Goal: Transaction & Acquisition: Subscribe to service/newsletter

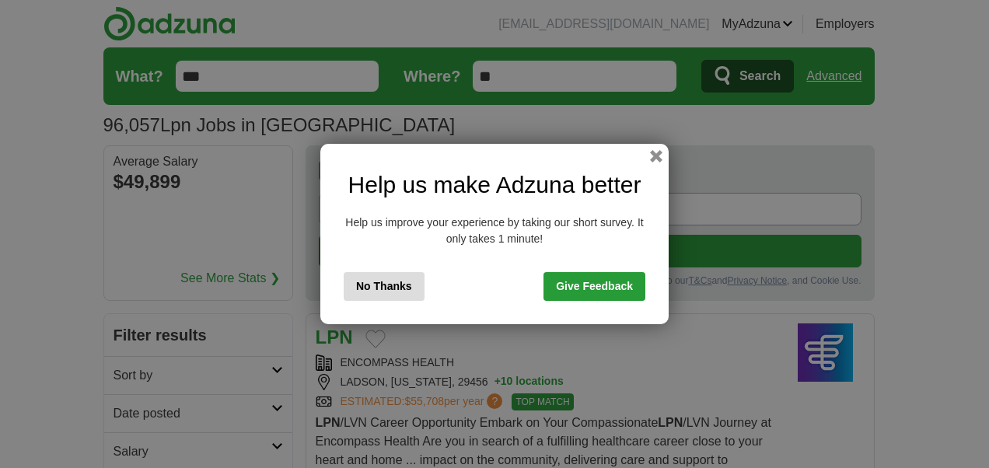
click at [624, 290] on link "Give Feedback" at bounding box center [595, 286] width 102 height 29
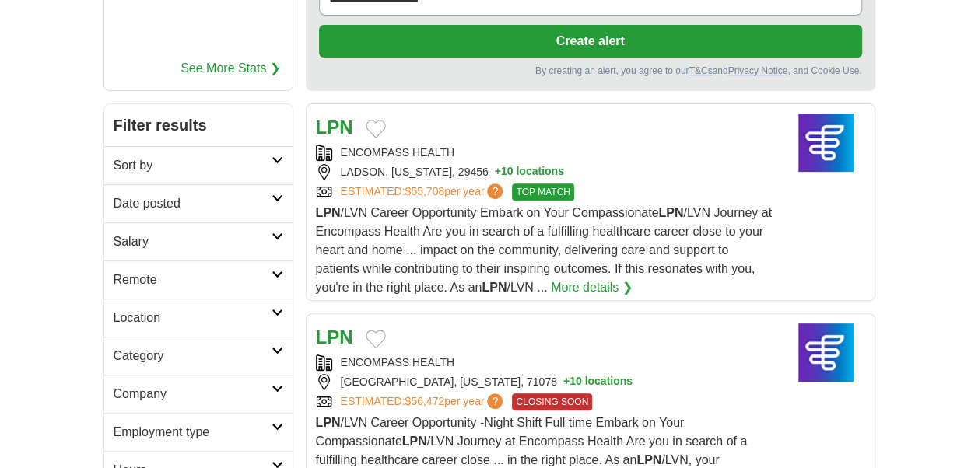
scroll to position [233, 0]
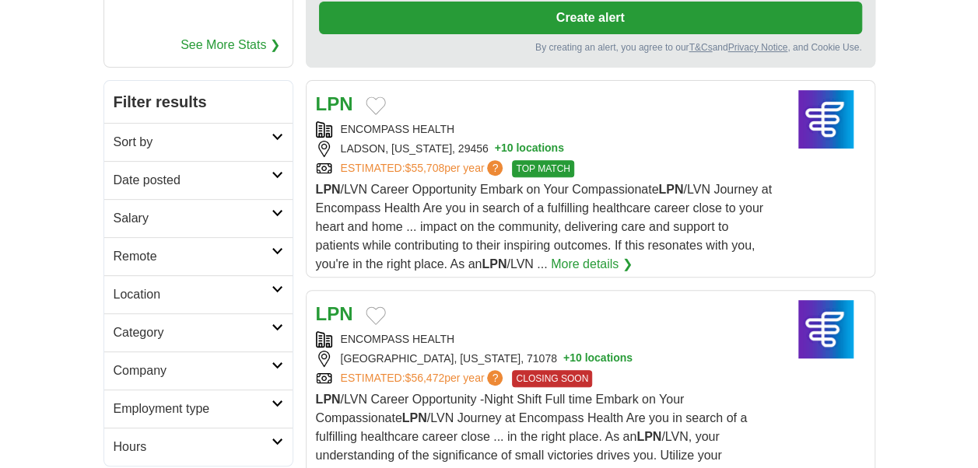
click at [274, 247] on icon at bounding box center [277, 251] width 12 height 8
click at [150, 292] on link "Remote jobs" at bounding box center [149, 293] width 70 height 13
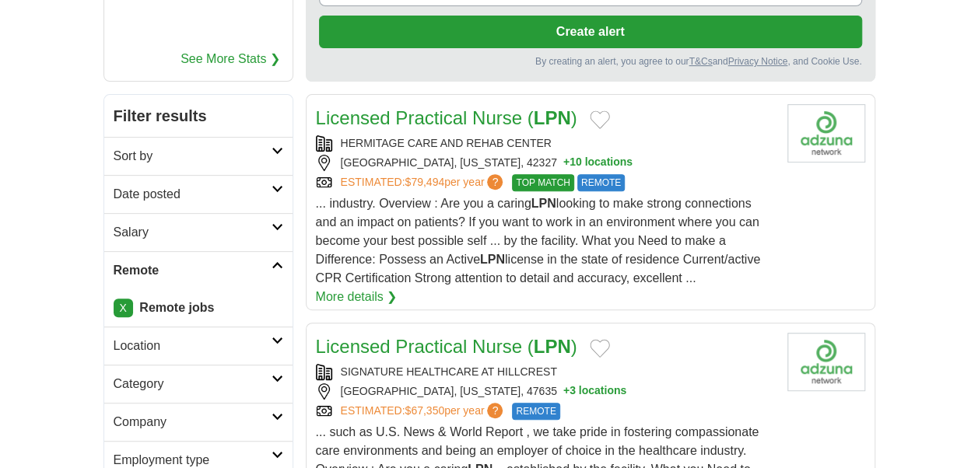
scroll to position [233, 0]
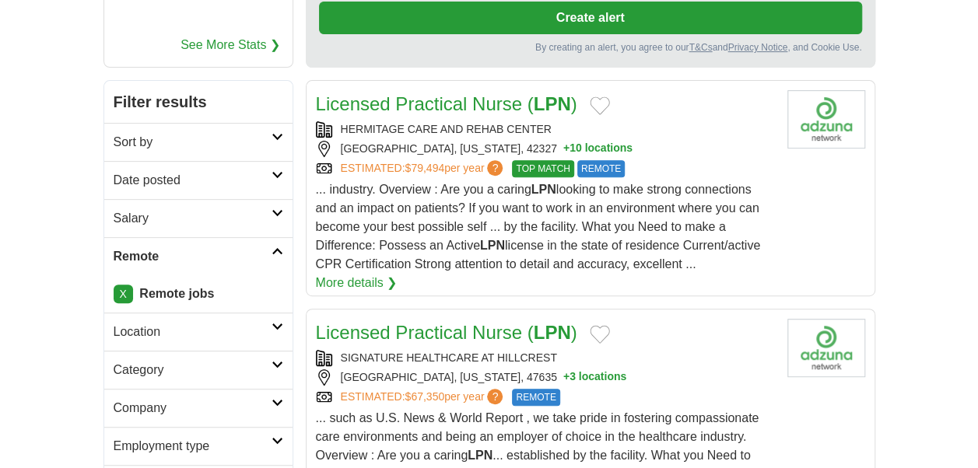
click at [275, 324] on icon at bounding box center [277, 327] width 12 height 8
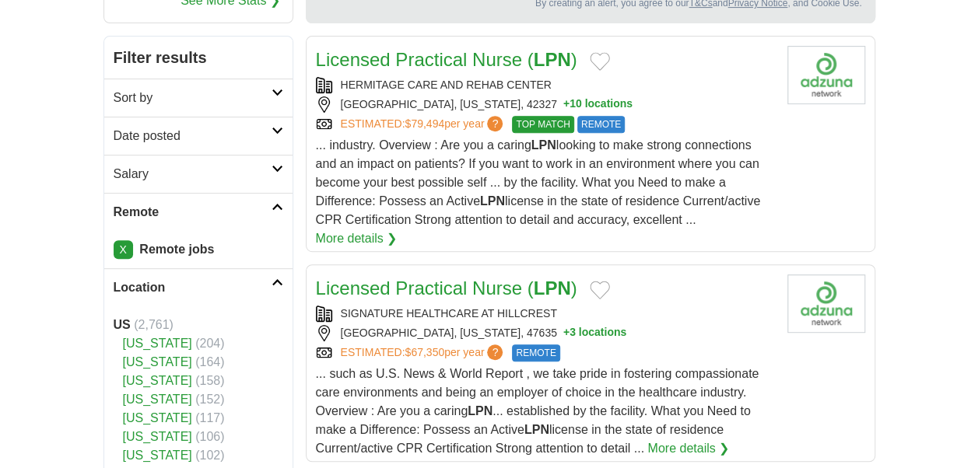
scroll to position [467, 0]
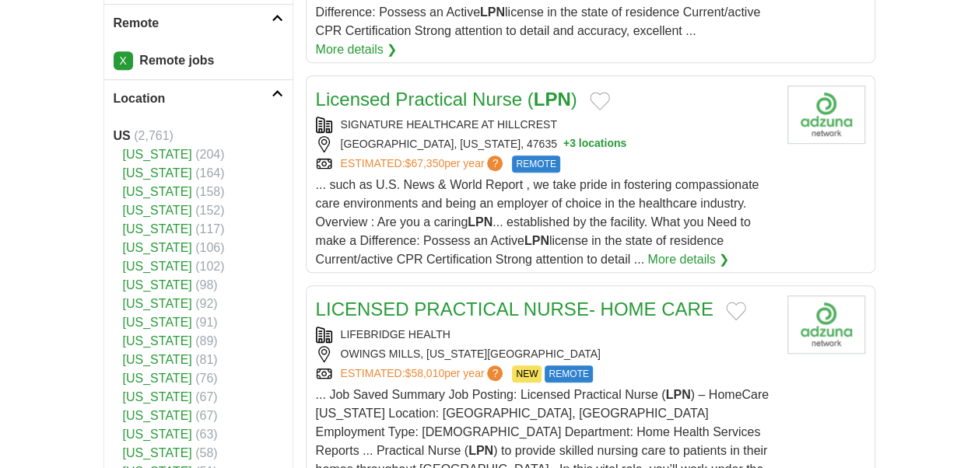
click at [135, 378] on link "[US_STATE]" at bounding box center [157, 378] width 69 height 13
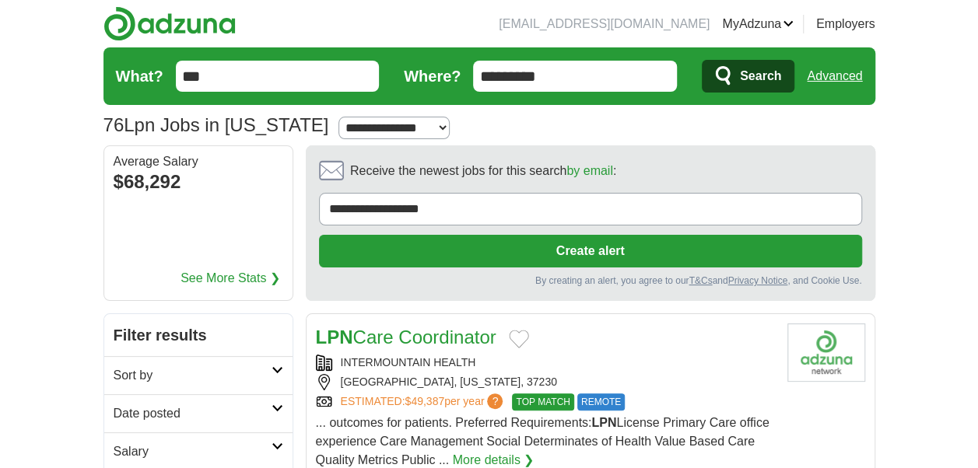
click at [572, 250] on button "Create alert" at bounding box center [590, 251] width 543 height 33
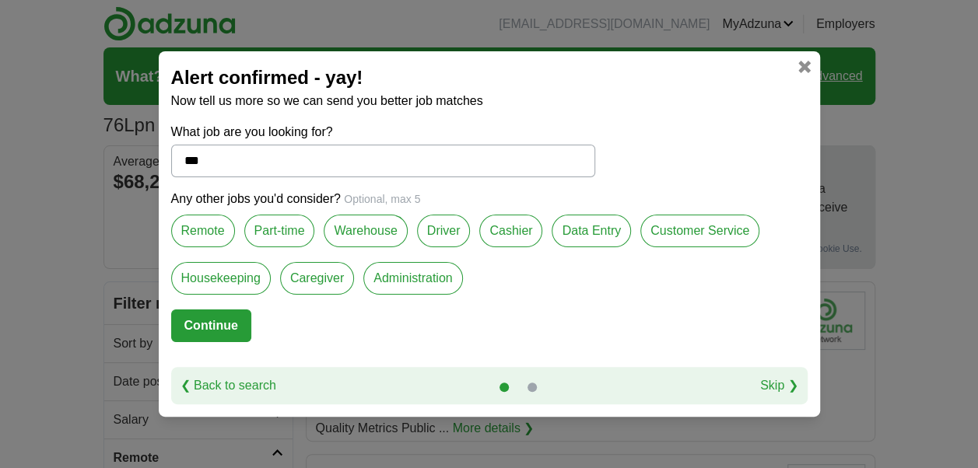
click at [199, 233] on label "Remote" at bounding box center [203, 231] width 64 height 33
click at [212, 323] on button "Continue" at bounding box center [211, 326] width 80 height 33
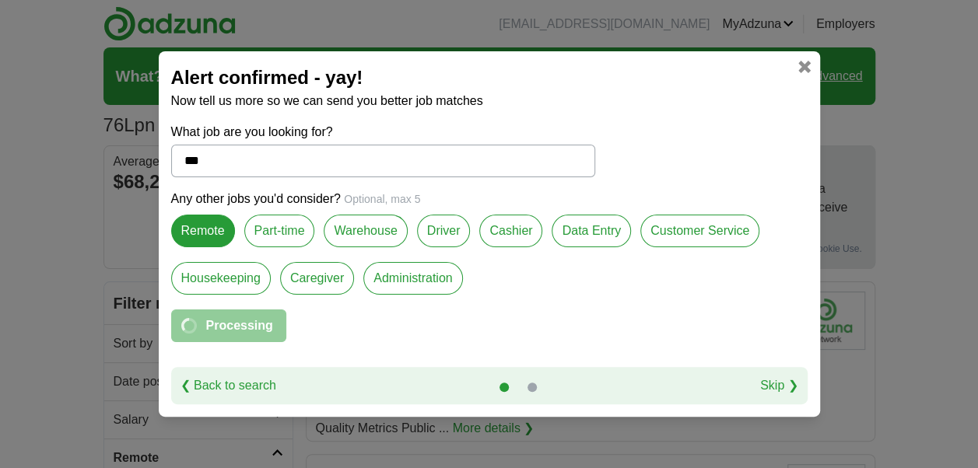
select select "*"
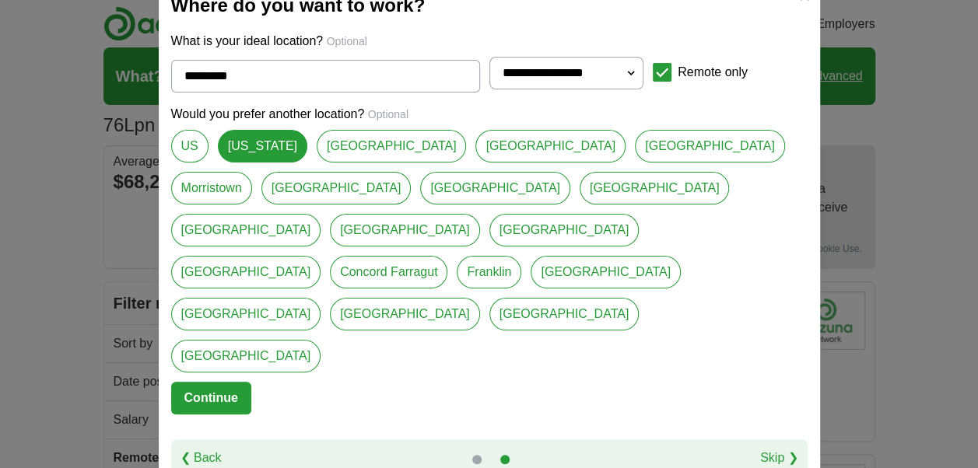
click at [317, 268] on link "Cleveland" at bounding box center [246, 272] width 150 height 33
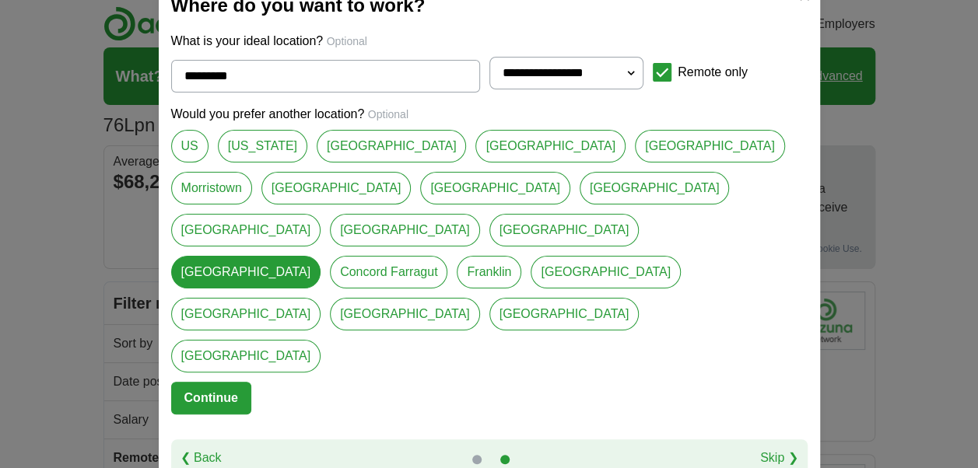
drag, startPoint x: 658, startPoint y: 229, endPoint x: 658, endPoint y: 244, distance: 15.6
click at [480, 229] on link "Bradley County" at bounding box center [405, 230] width 150 height 33
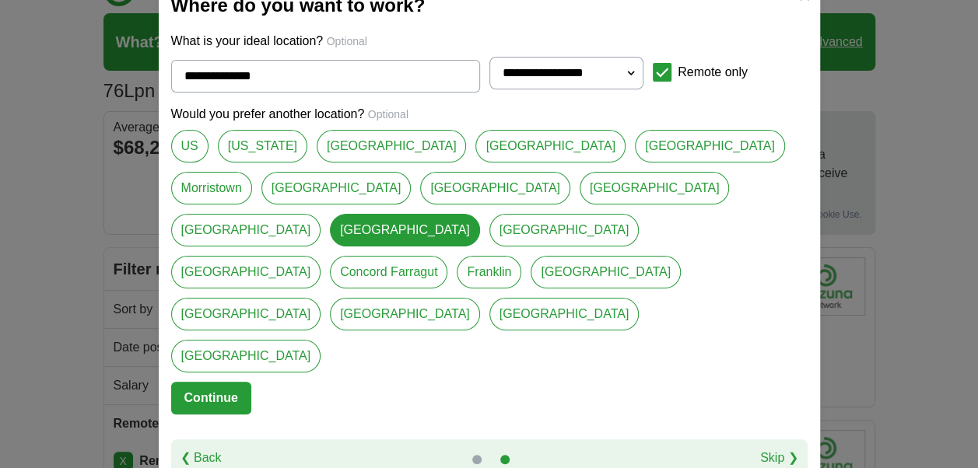
scroll to position [78, 0]
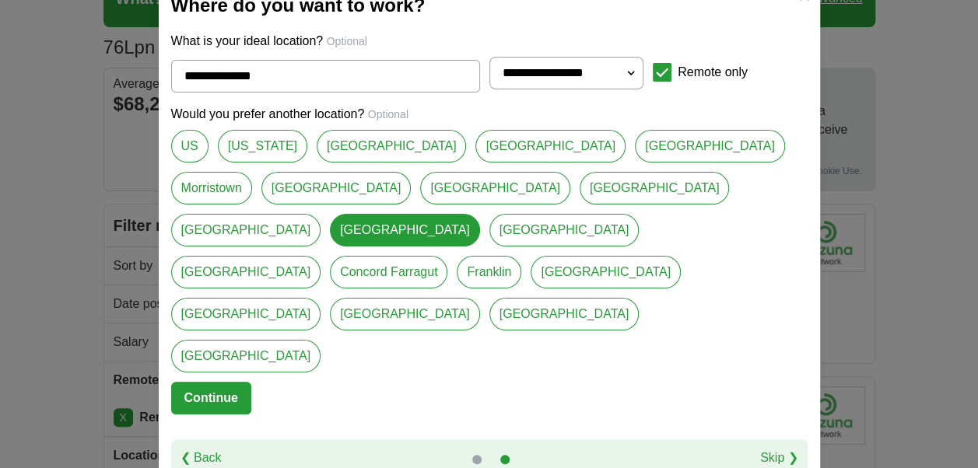
click at [321, 263] on link "Cleveland" at bounding box center [246, 272] width 150 height 33
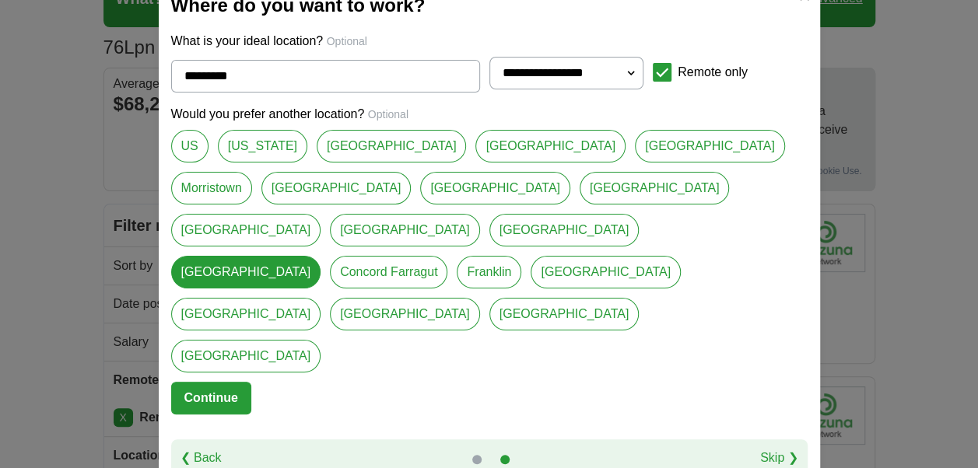
click at [480, 233] on link "Bradley County" at bounding box center [405, 230] width 150 height 33
type input "**********"
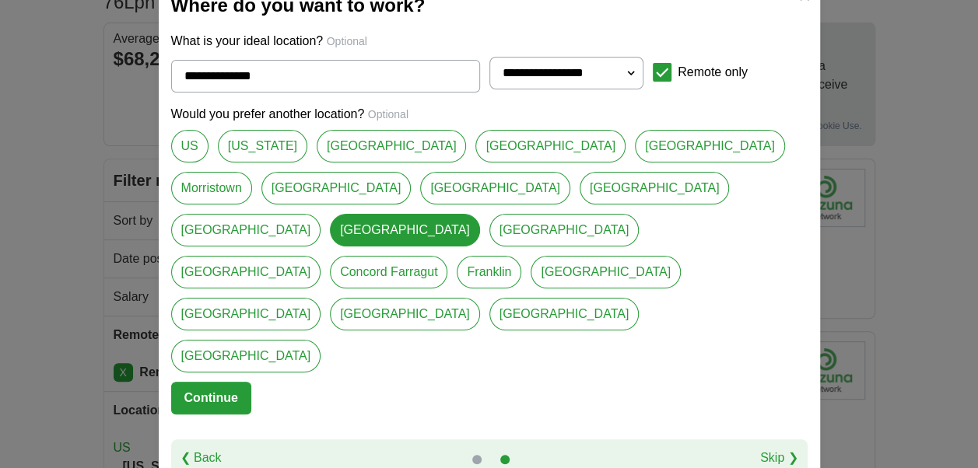
scroll to position [156, 0]
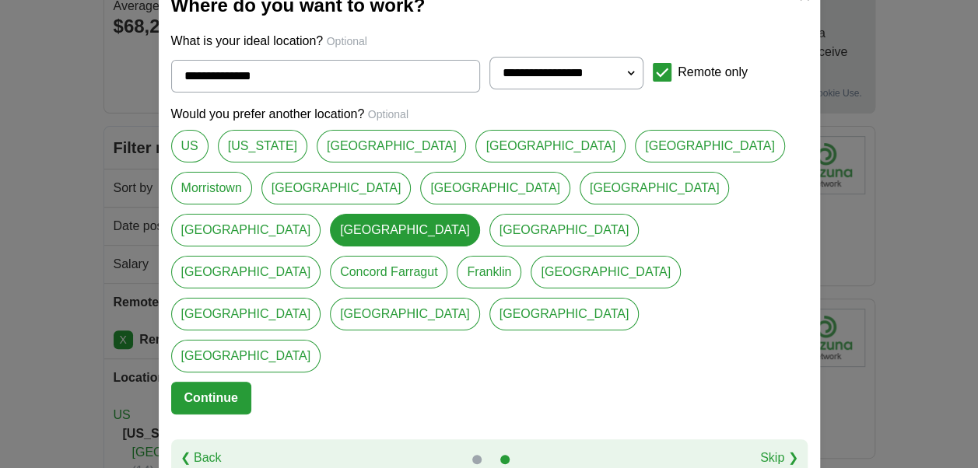
click at [218, 382] on button "Continue" at bounding box center [211, 398] width 80 height 33
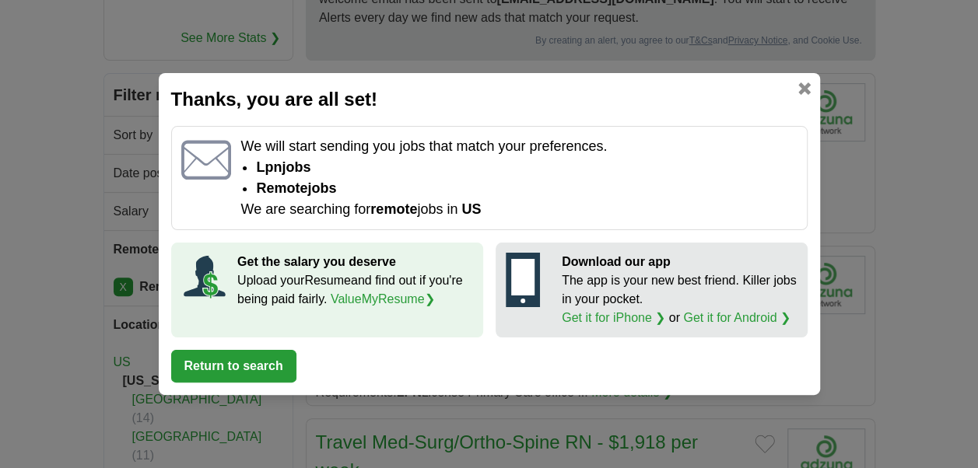
scroll to position [233, 0]
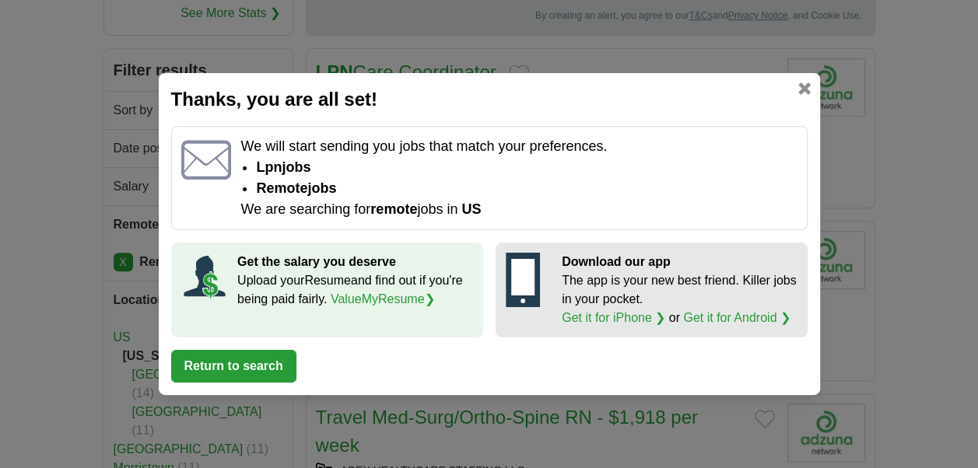
click at [804, 84] on link at bounding box center [804, 88] width 12 height 12
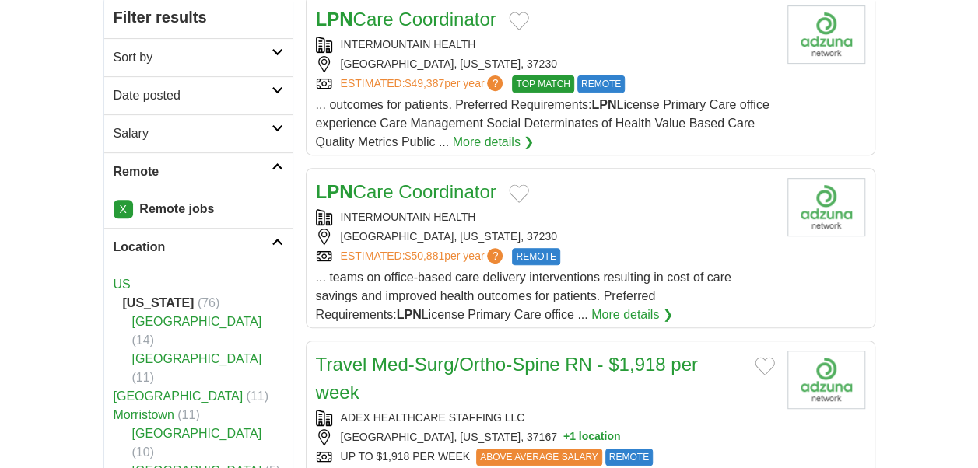
scroll to position [311, 0]
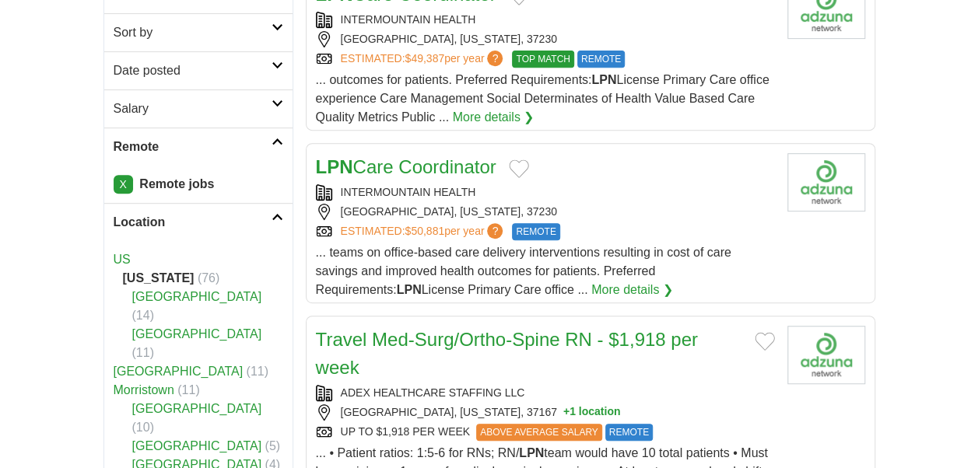
click at [591, 283] on link "More details ❯" at bounding box center [632, 290] width 82 height 19
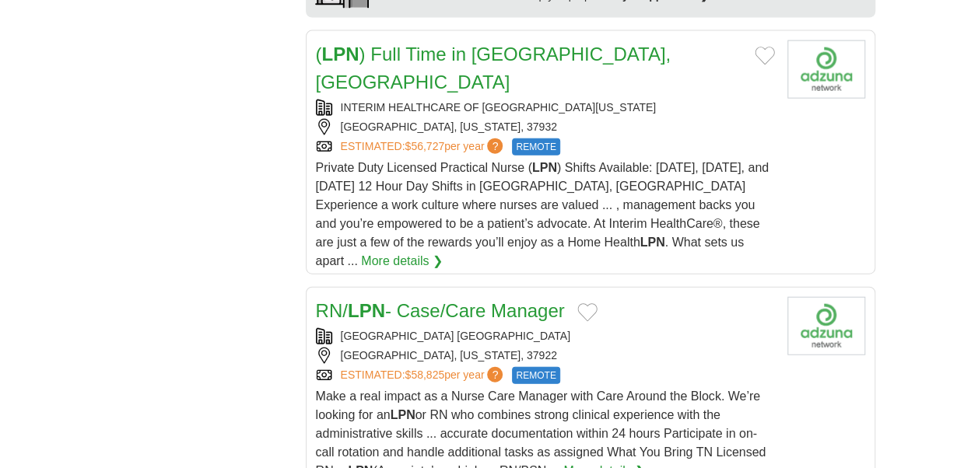
scroll to position [1711, 0]
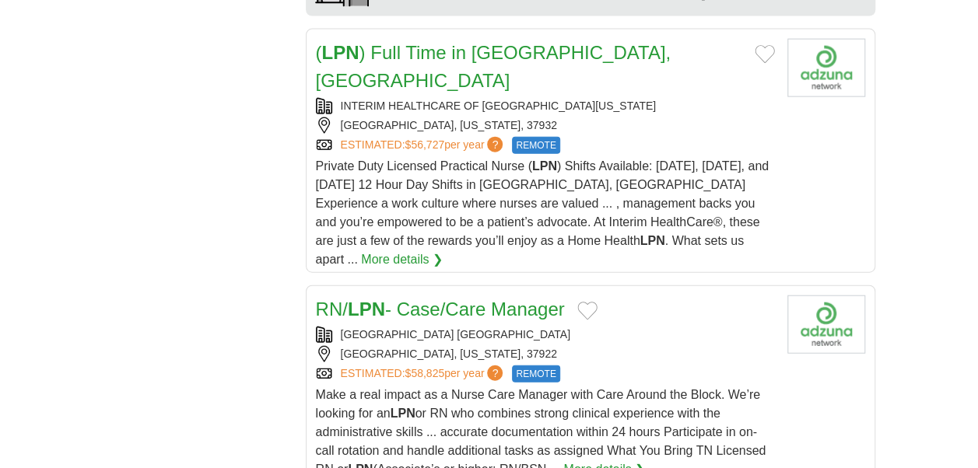
click at [635, 460] on link "More details ❯" at bounding box center [604, 469] width 82 height 19
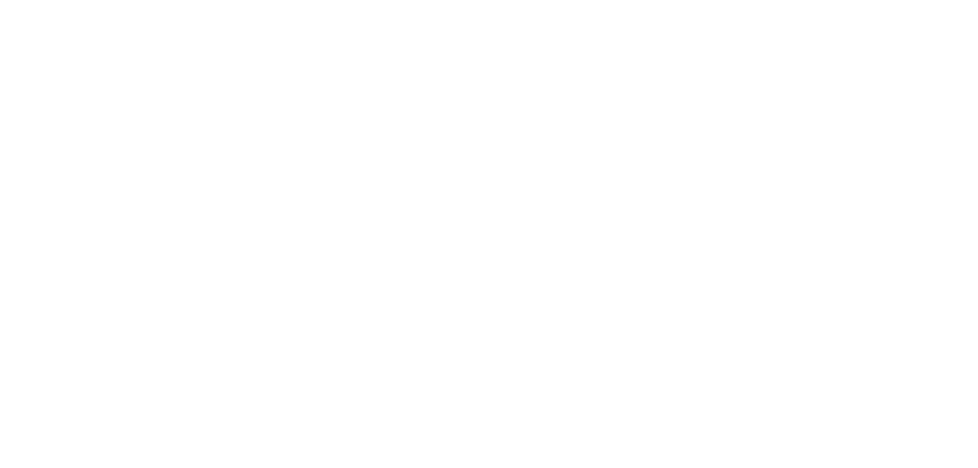
scroll to position [3111, 0]
